Goal: Task Accomplishment & Management: Use online tool/utility

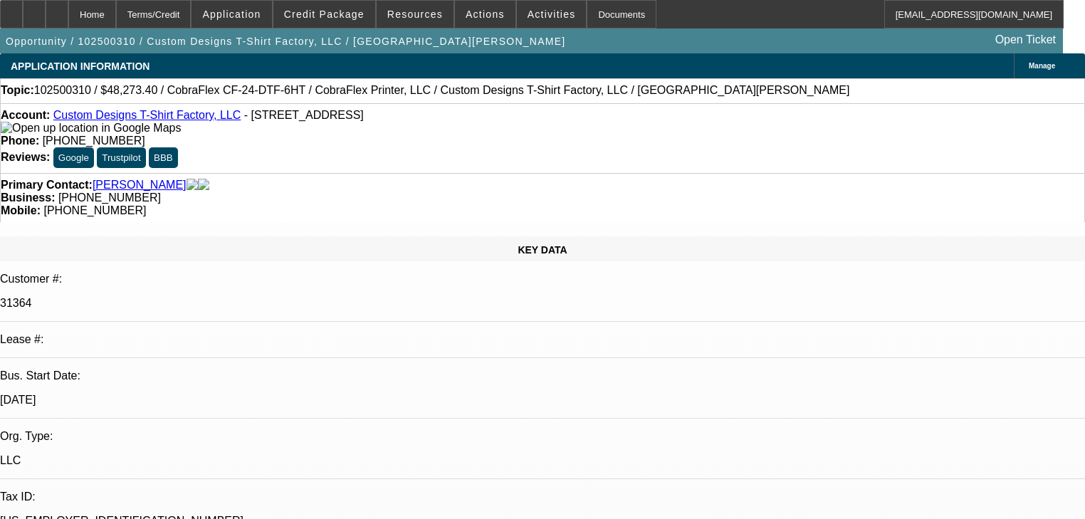
select select "0"
select select "2"
select select "0.1"
select select "4"
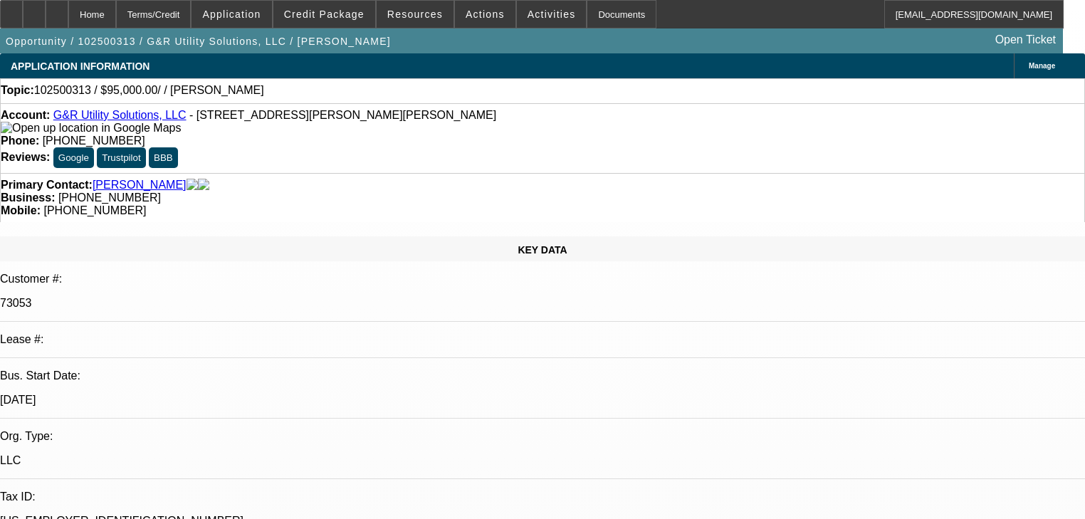
select select "0"
select select "2"
select select "0.1"
select select "1"
select select "2"
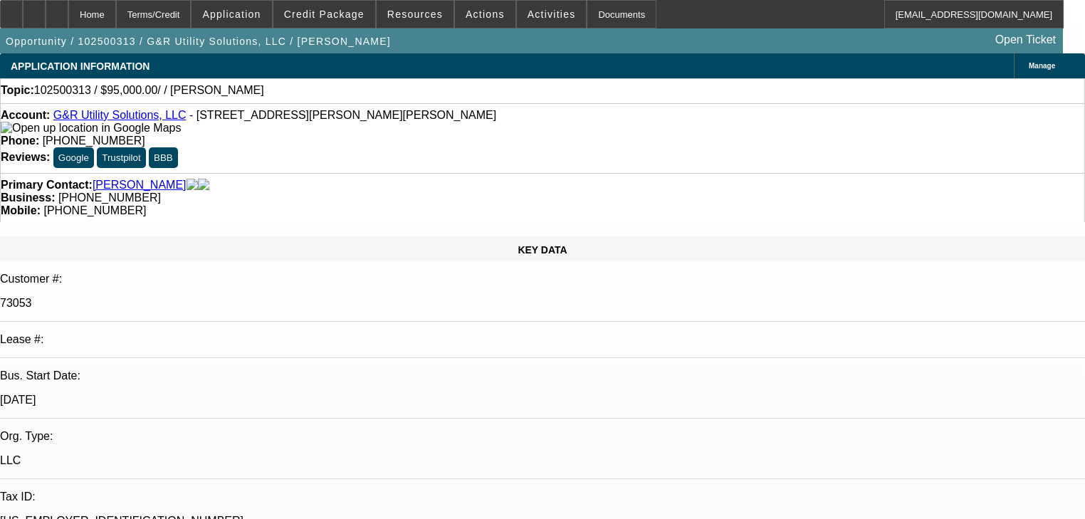
select select "4"
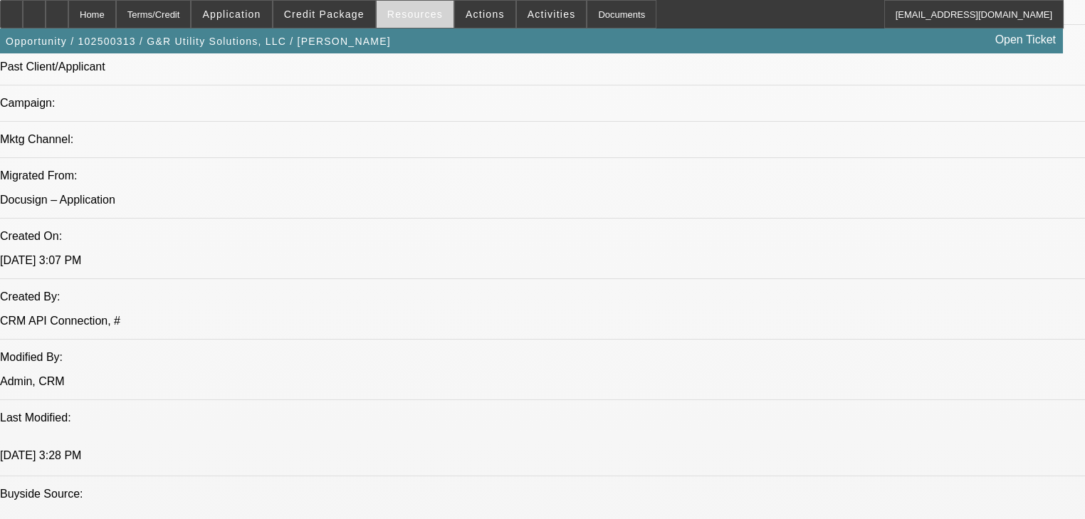
scroll to position [741, 0]
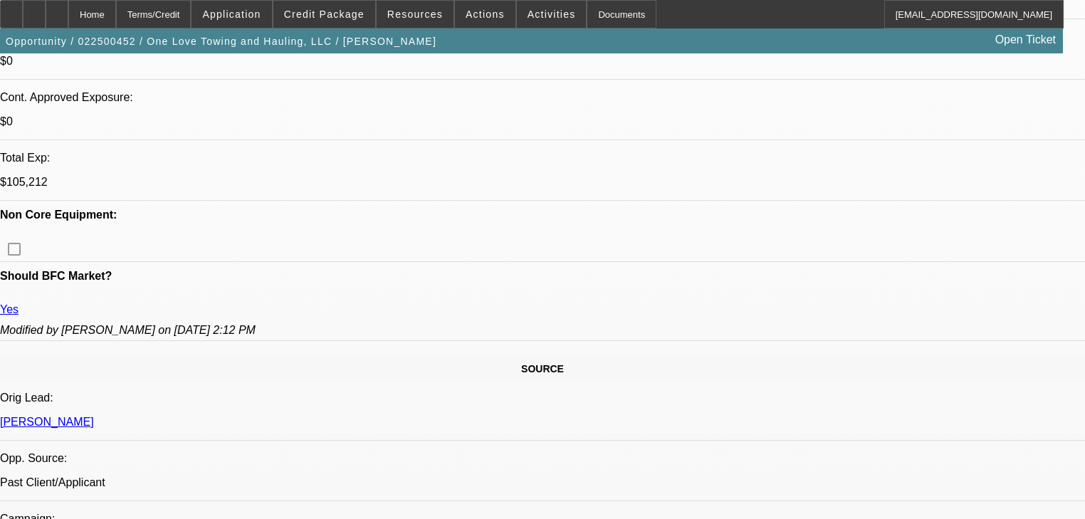
select select "0"
select select "2"
select select "0.15"
select select "16"
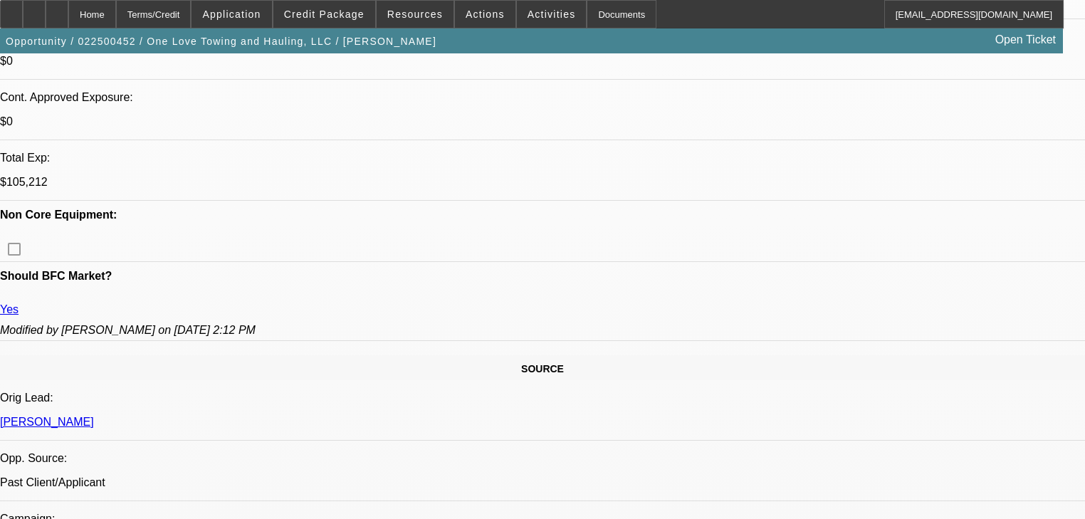
select select "0"
select select "2"
select select "0.15"
select select "16"
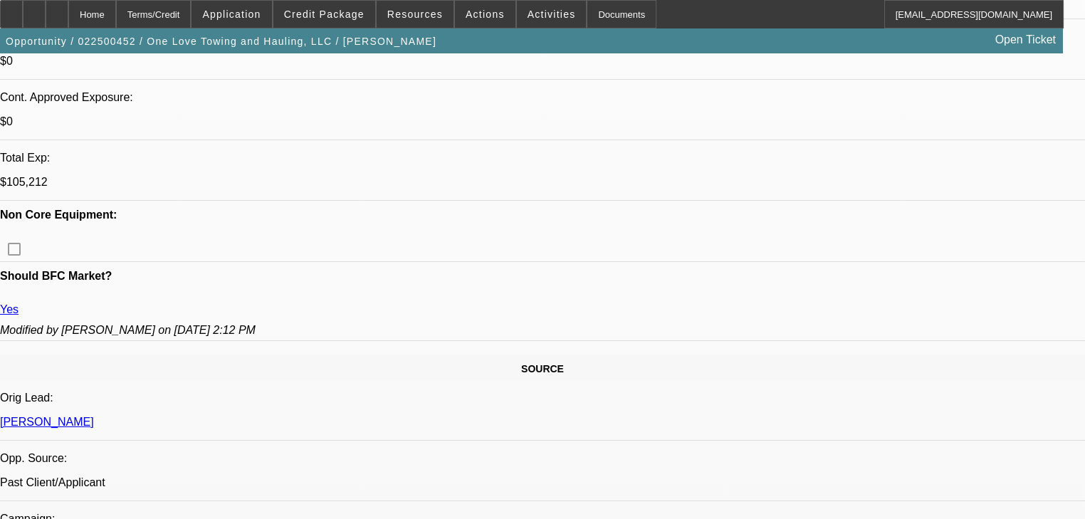
select select "0"
select select "2"
select select "0.15"
select select "16"
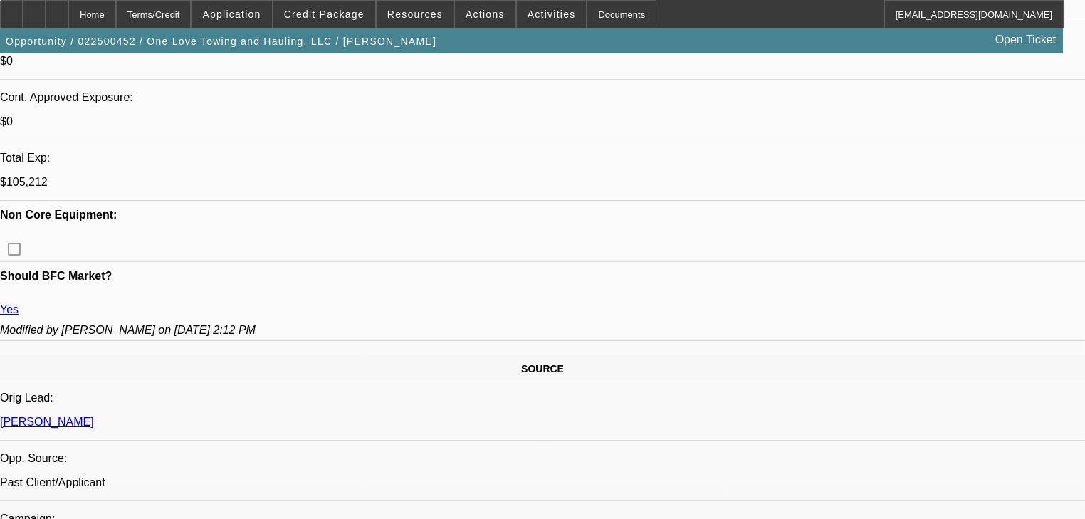
select select "0"
select select "2"
select select "0.15"
select select "16"
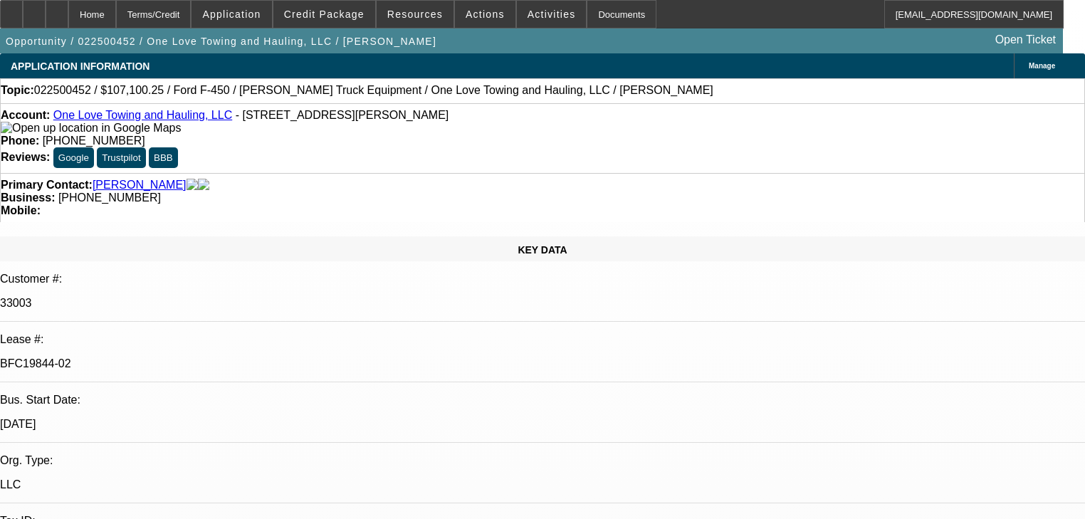
select select "0"
select select "2"
select select "0.15"
select select "16"
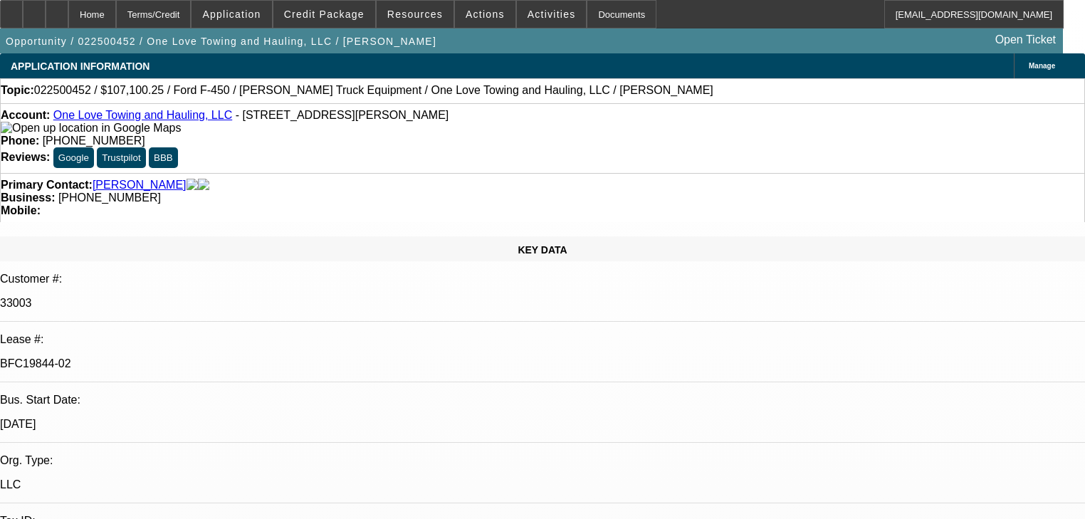
select select "0"
select select "2"
select select "0.15"
select select "16"
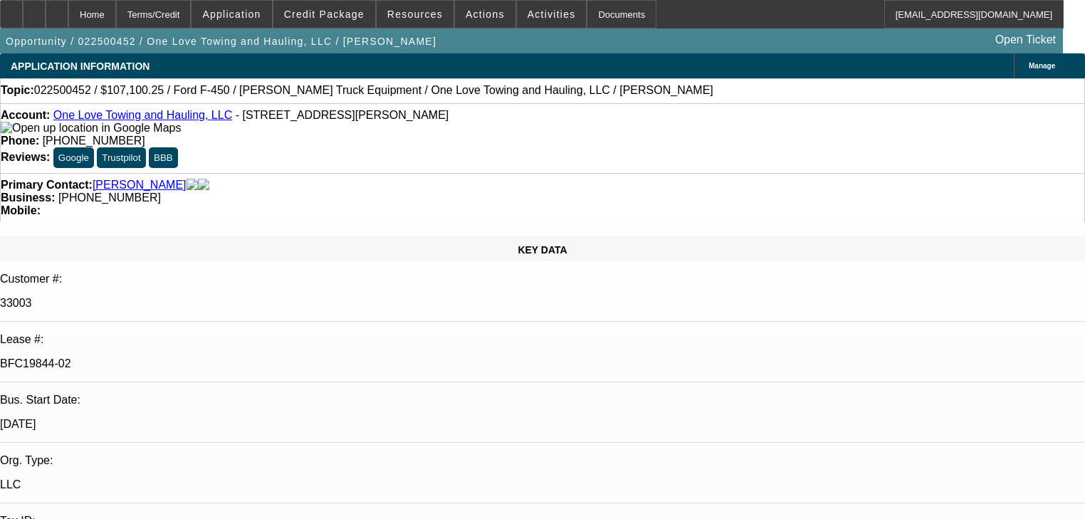
select select "0"
select select "2"
select select "0.15"
select select "16"
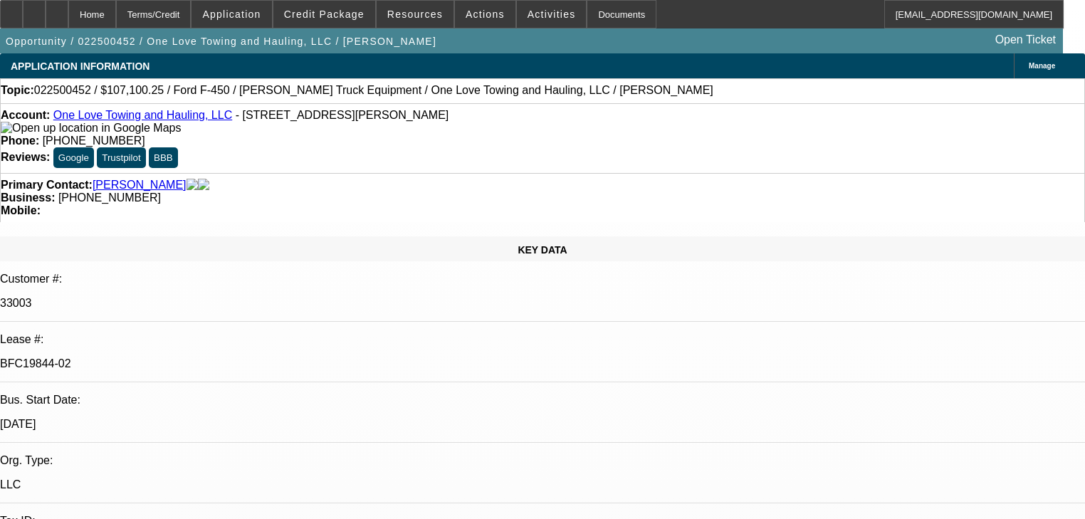
select select "0"
select select "2"
select select "0.15"
select select "16"
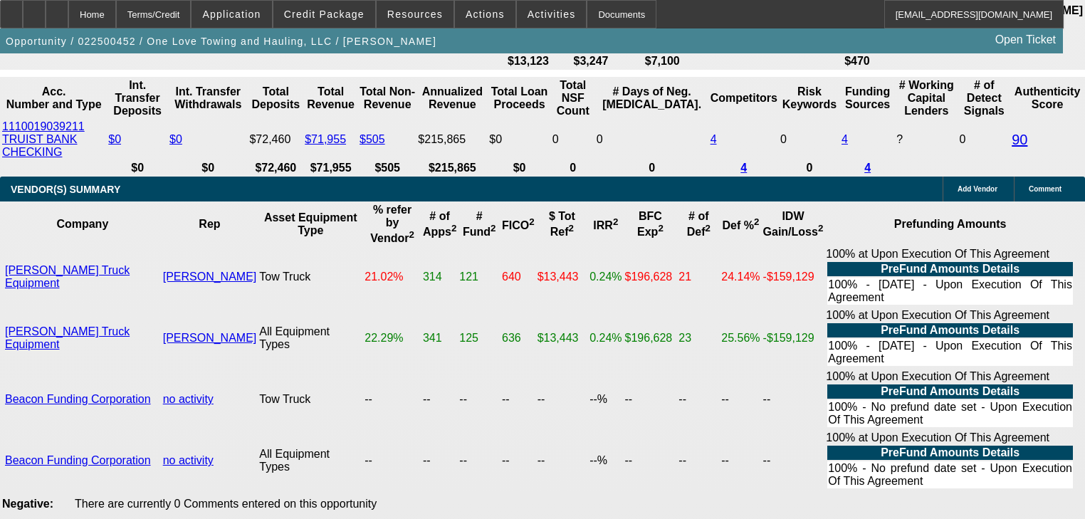
scroll to position [3279, 0]
